Goal: Information Seeking & Learning: Learn about a topic

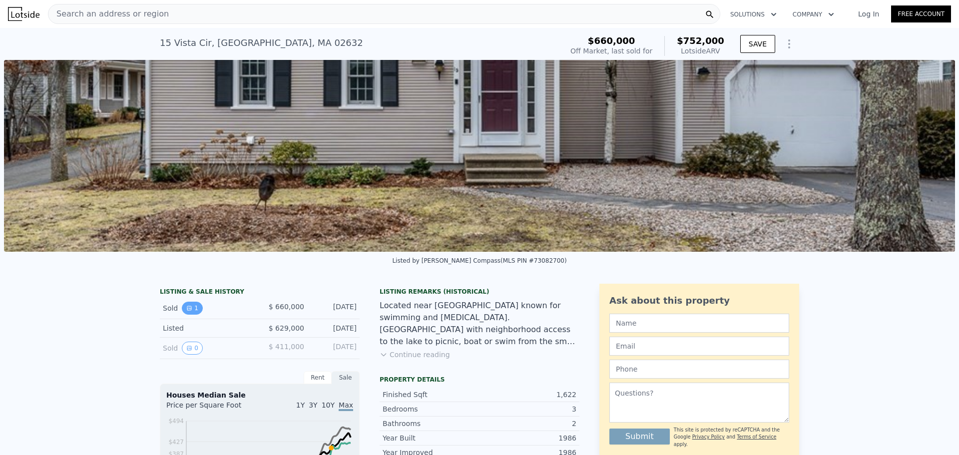
click at [191, 315] on button "1" at bounding box center [192, 308] width 21 height 13
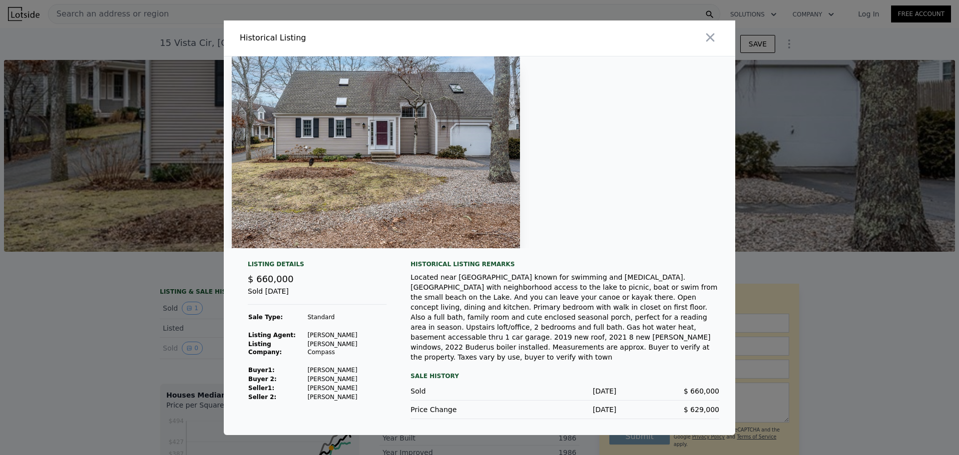
drag, startPoint x: 711, startPoint y: 43, endPoint x: 344, endPoint y: 422, distance: 527.9
click at [420, 392] on div "Historical Listing Listing Details $ 660,000 Sold Apr 19, 2023 Sale Type: Stand…" at bounding box center [480, 227] width 512 height 415
click at [335, 382] on td "Margaritis Stavroula" at bounding box center [346, 379] width 79 height 9
drag, startPoint x: 349, startPoint y: 379, endPoint x: 366, endPoint y: 362, distance: 24.4
click at [349, 379] on td "Margaritis Stavroula" at bounding box center [346, 379] width 79 height 9
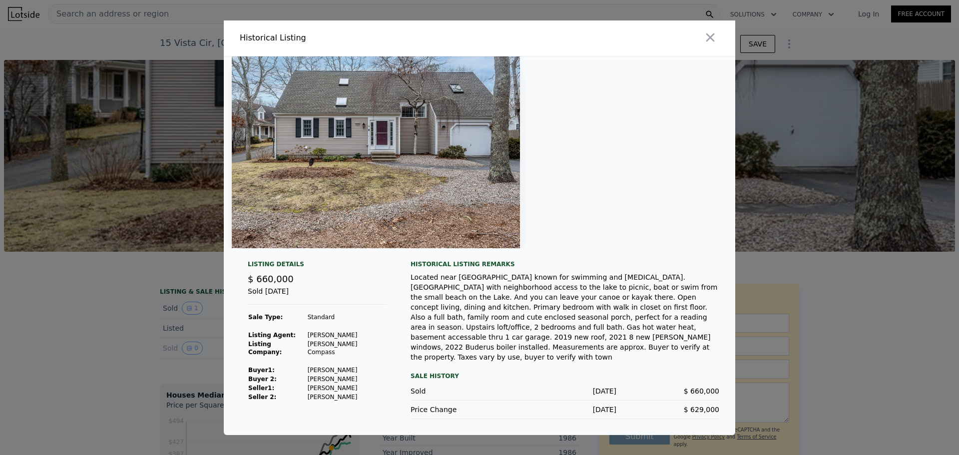
click at [708, 44] on icon "button" at bounding box center [710, 37] width 14 height 14
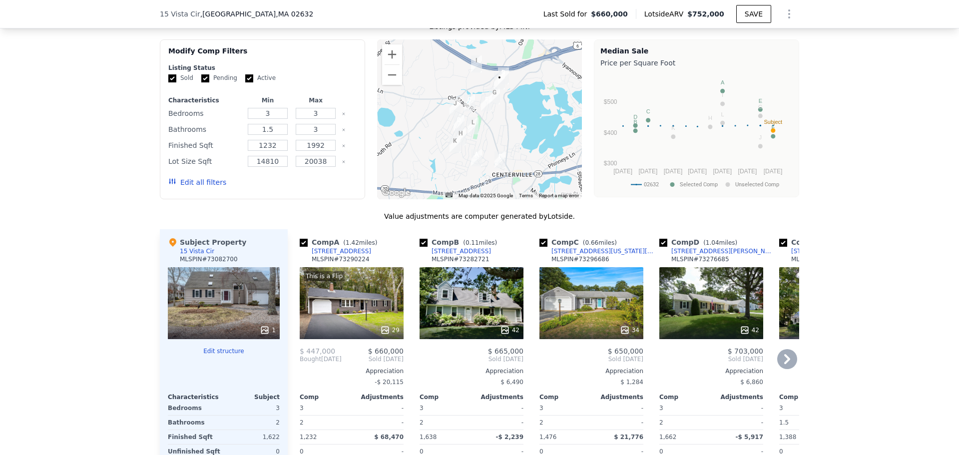
scroll to position [845, 0]
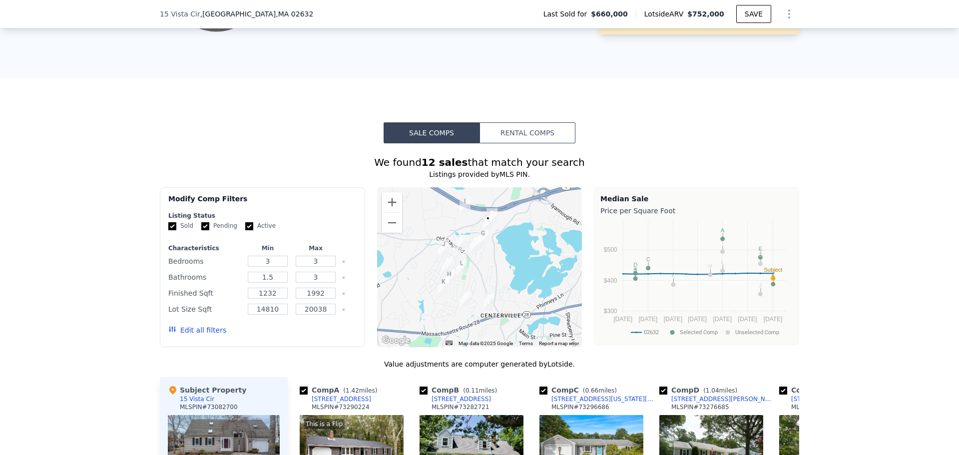
drag, startPoint x: 511, startPoint y: 244, endPoint x: 425, endPoint y: 222, distance: 89.2
click at [494, 234] on div at bounding box center [479, 267] width 205 height 160
click at [392, 213] on button "Zoom in" at bounding box center [392, 203] width 20 height 20
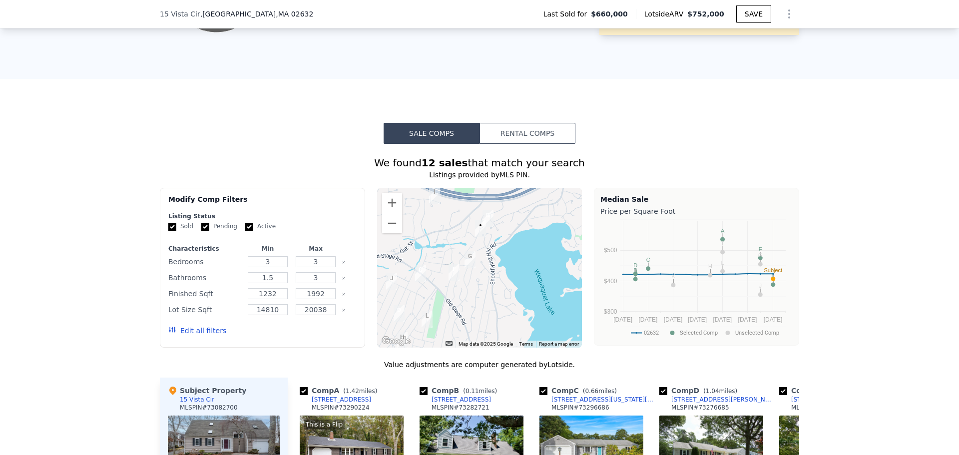
drag, startPoint x: 460, startPoint y: 225, endPoint x: 444, endPoint y: 276, distance: 53.6
click at [444, 276] on div at bounding box center [479, 268] width 205 height 160
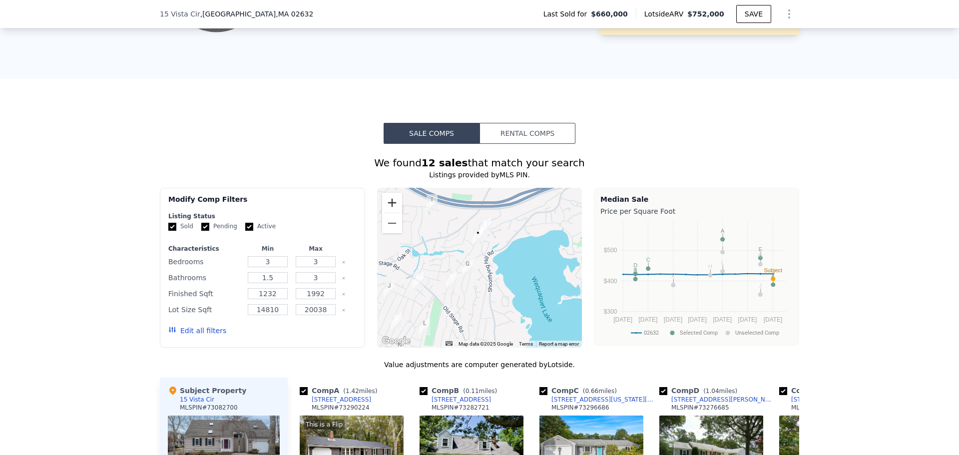
click at [391, 209] on button "Zoom in" at bounding box center [392, 203] width 20 height 20
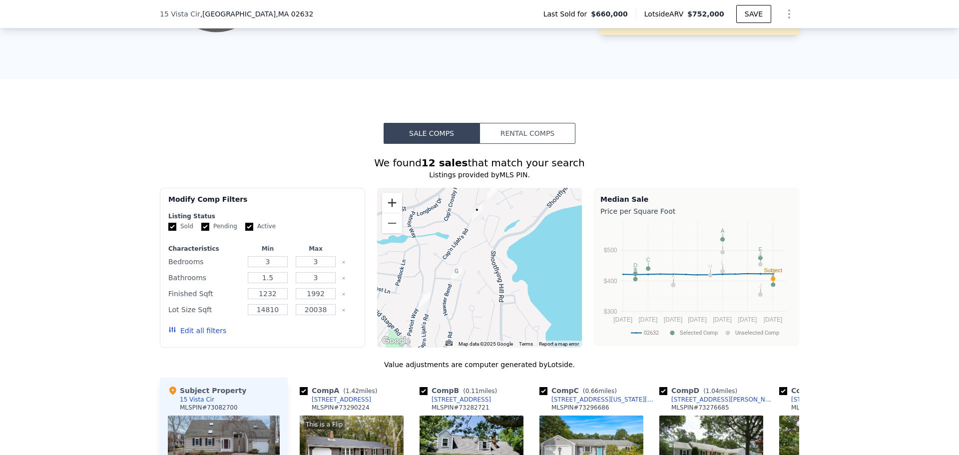
click at [391, 209] on button "Zoom in" at bounding box center [392, 203] width 20 height 20
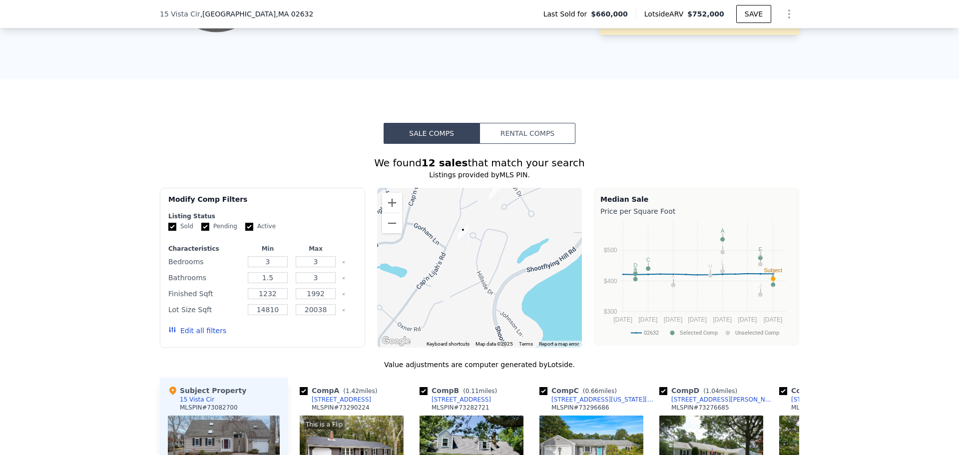
drag, startPoint x: 504, startPoint y: 235, endPoint x: 492, endPoint y: 303, distance: 68.9
click at [492, 303] on div at bounding box center [479, 268] width 205 height 160
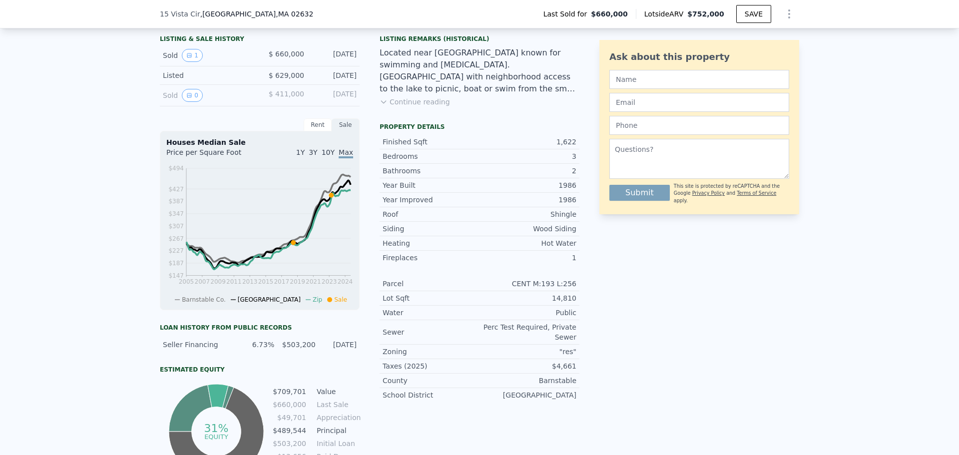
scroll to position [249, 0]
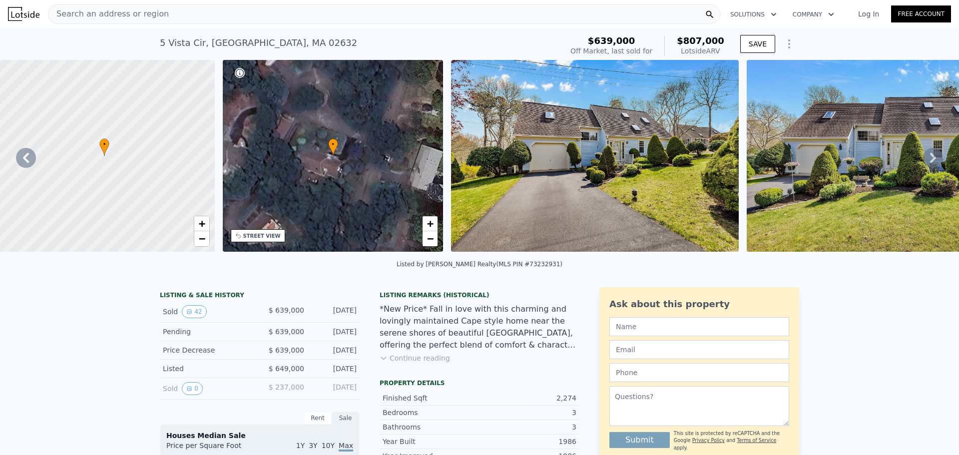
scroll to position [0, 4]
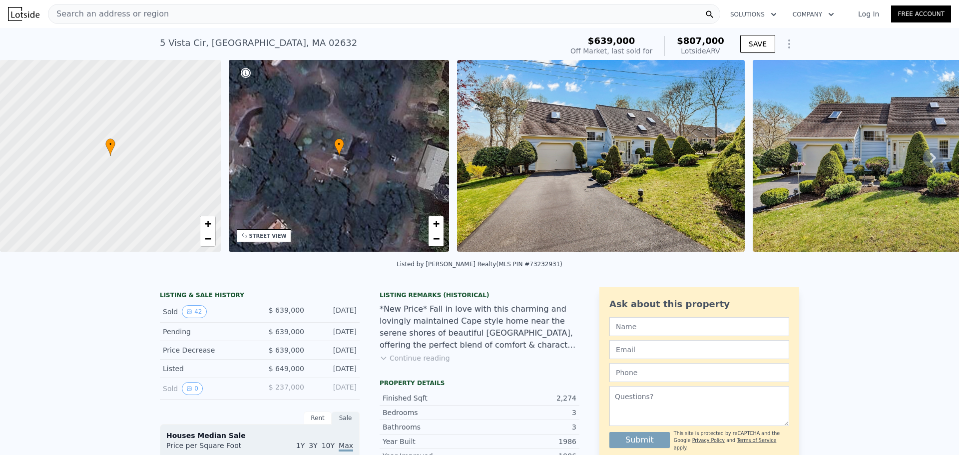
click at [657, 163] on img at bounding box center [601, 156] width 288 height 192
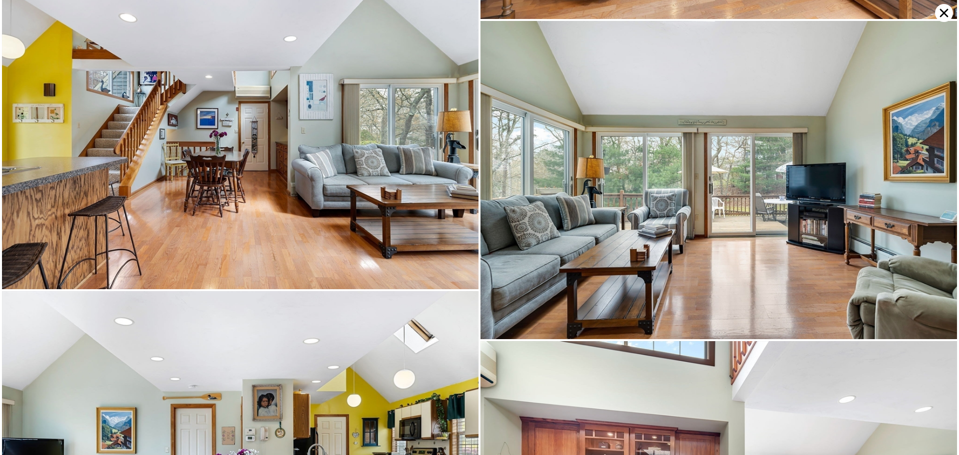
scroll to position [1587, 0]
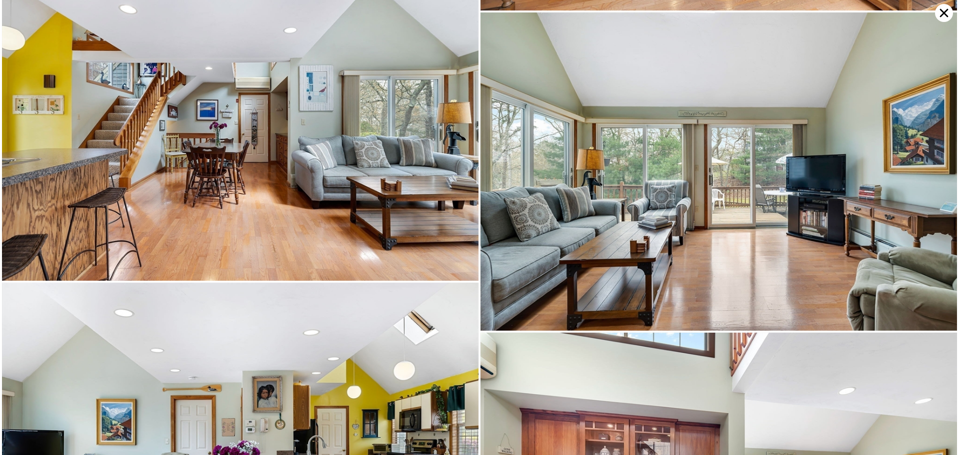
click at [939, 10] on icon at bounding box center [944, 13] width 18 height 18
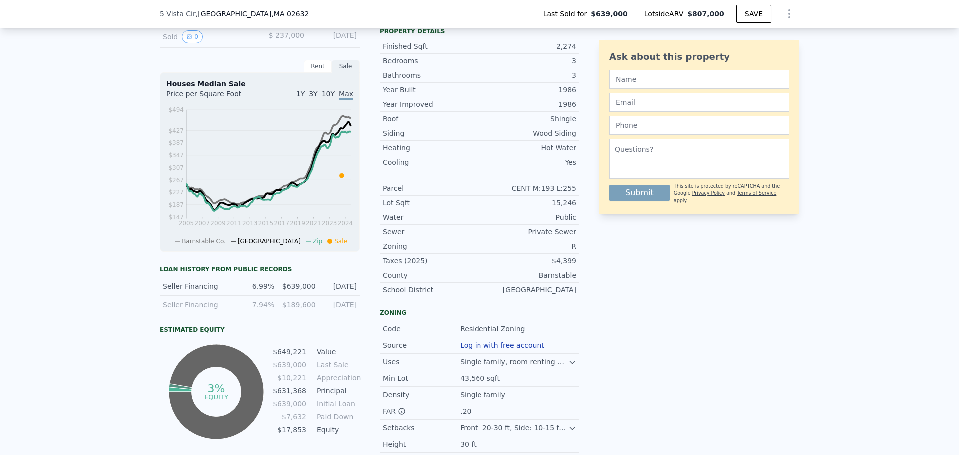
scroll to position [346, 0]
click at [326, 312] on div "Seller Financing 7.94% $189,600 [DATE]" at bounding box center [260, 303] width 200 height 18
click at [301, 290] on div "$639,000" at bounding box center [297, 285] width 35 height 10
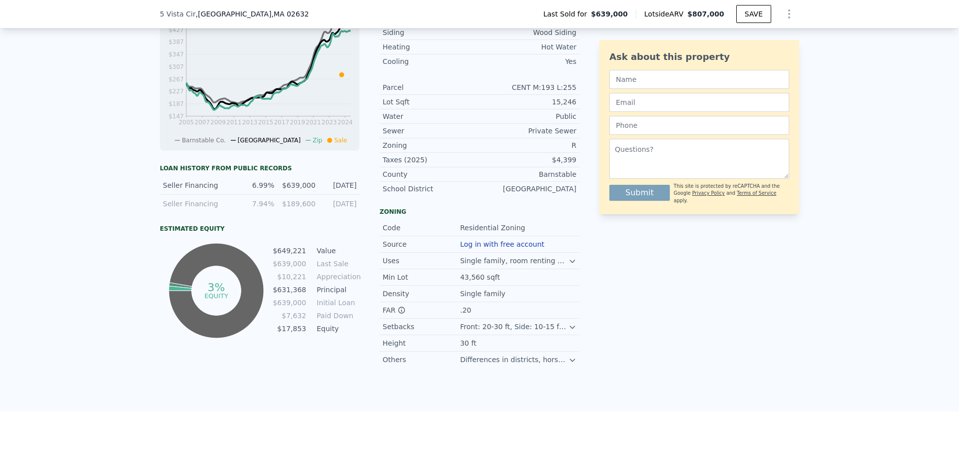
scroll to position [446, 0]
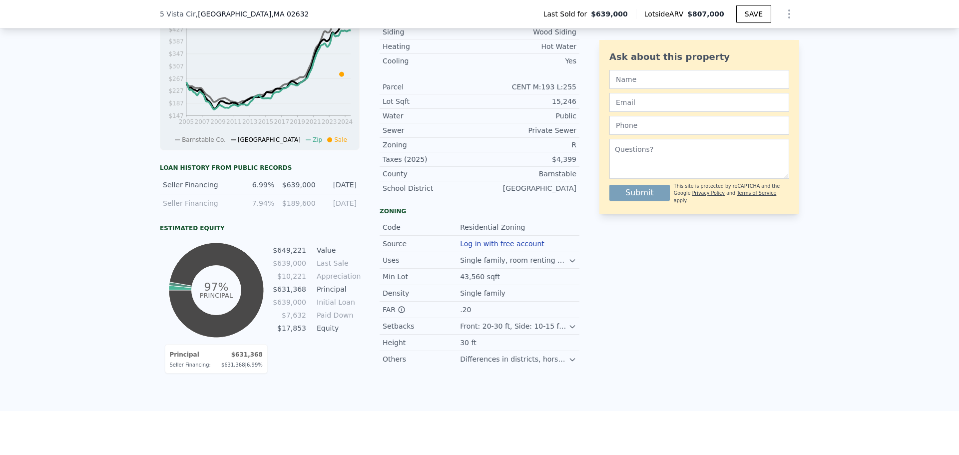
click at [256, 194] on div "Seller Financing 6.99% $639,000 [DATE]" at bounding box center [260, 185] width 200 height 18
click at [260, 190] on div "6.99%" at bounding box center [256, 185] width 35 height 10
click at [331, 332] on td "Equity" at bounding box center [337, 328] width 45 height 11
click at [398, 314] on icon at bounding box center [402, 310] width 8 height 8
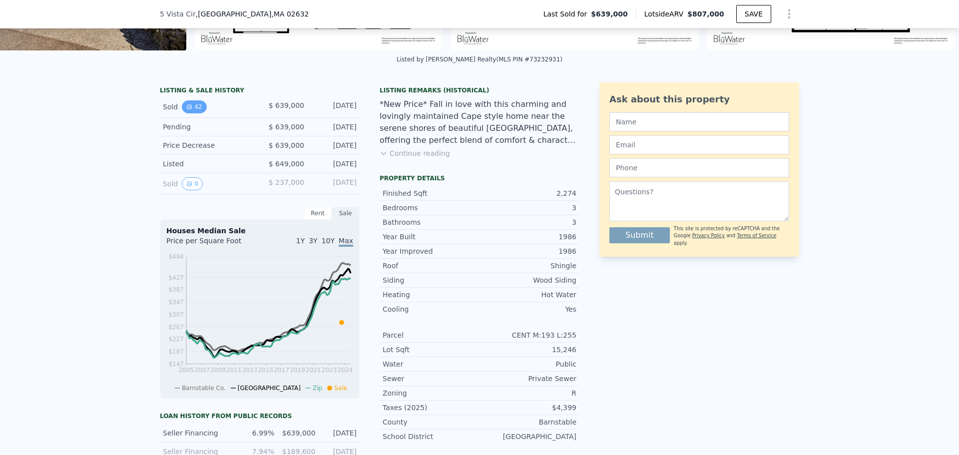
scroll to position [197, 0]
click at [434, 159] on button "Continue reading" at bounding box center [415, 154] width 70 height 10
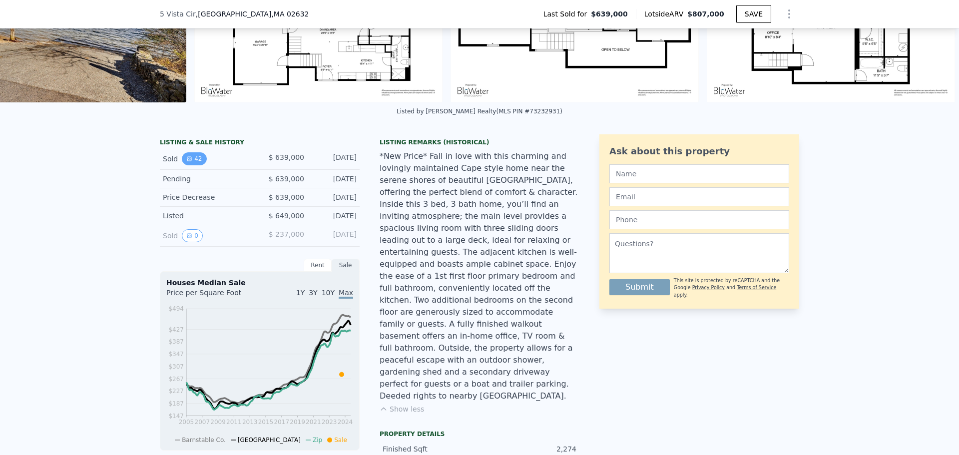
scroll to position [145, 0]
click at [196, 166] on button "42" at bounding box center [194, 159] width 24 height 13
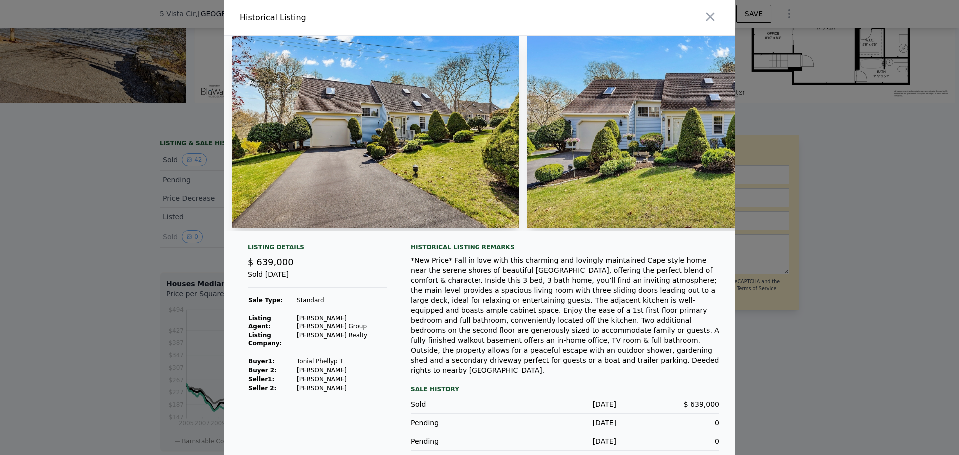
scroll to position [0, 448]
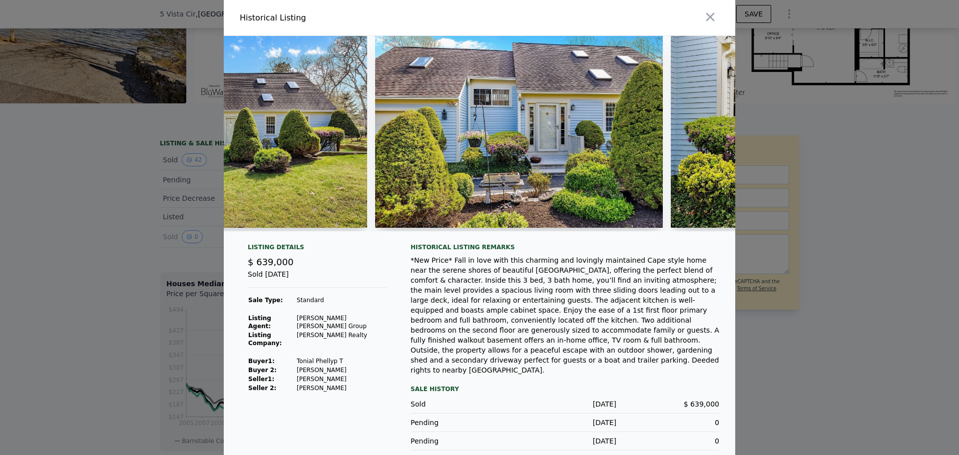
click at [753, 245] on div at bounding box center [479, 227] width 959 height 455
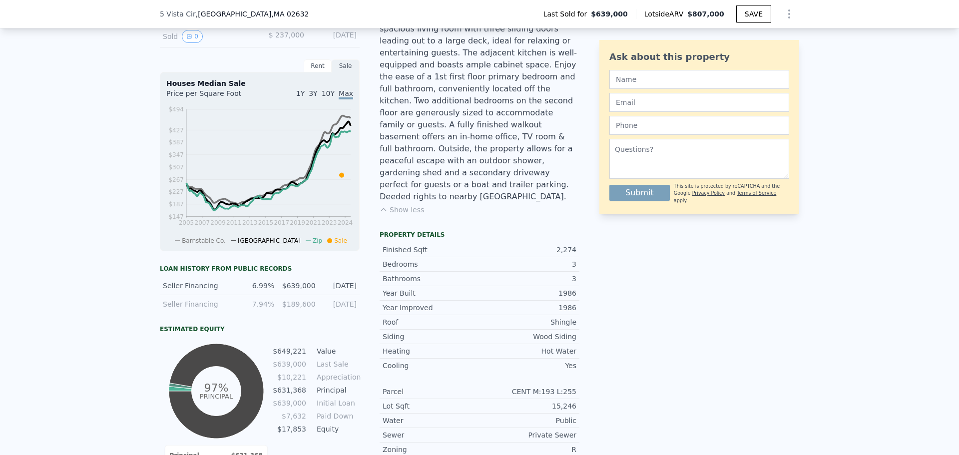
scroll to position [345, 0]
